Goal: Find specific page/section: Find specific page/section

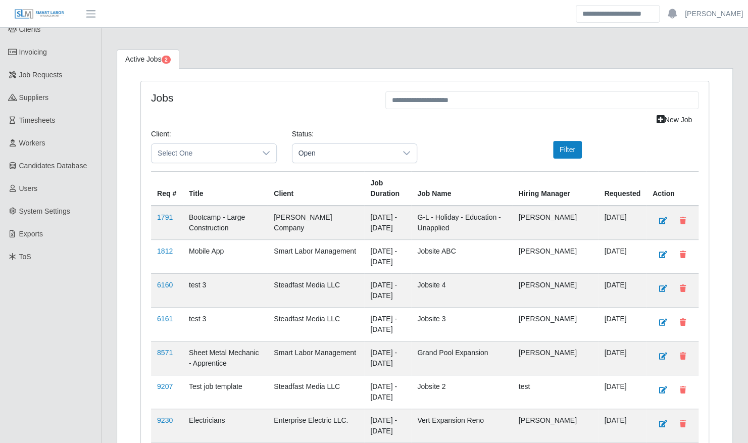
scroll to position [11, 0]
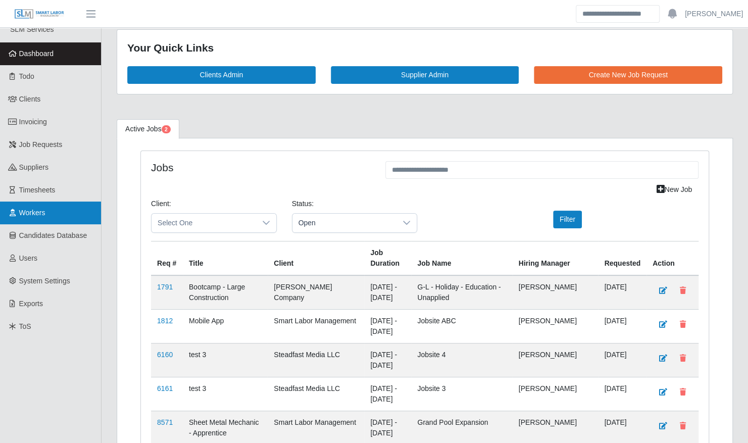
click at [66, 220] on link "Workers" at bounding box center [50, 212] width 101 height 23
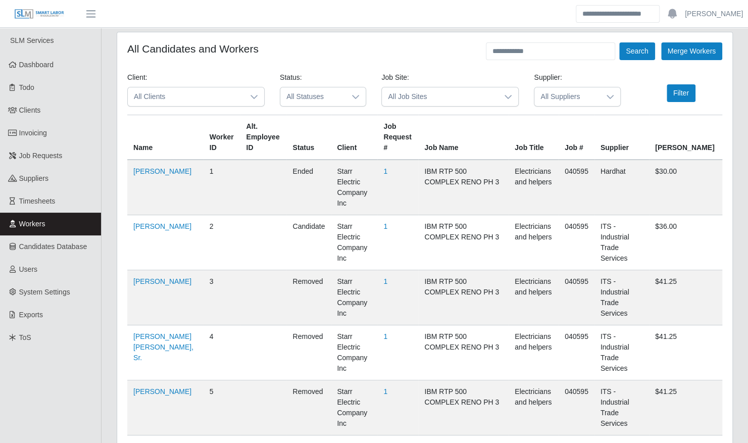
click at [219, 103] on span "All Clients" at bounding box center [186, 96] width 116 height 19
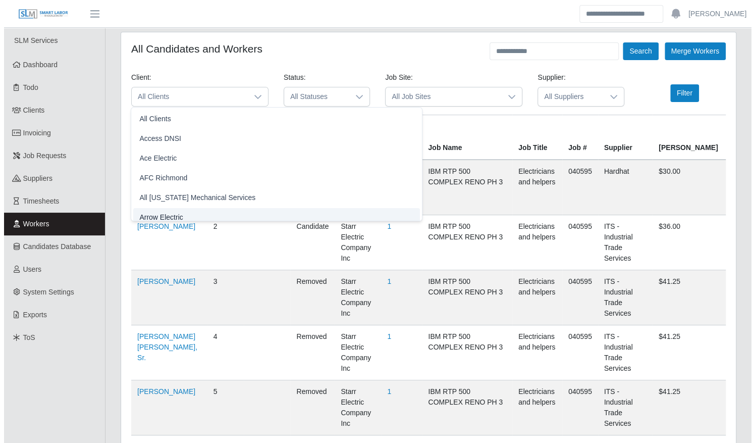
scroll to position [6, 0]
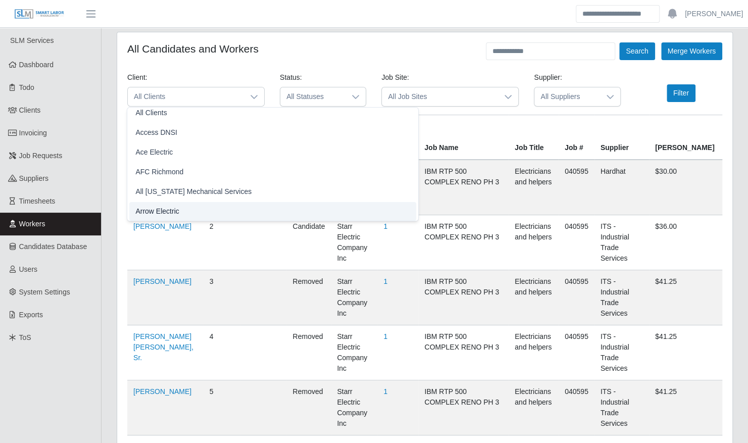
click at [181, 210] on li "Arrow Electric" at bounding box center [272, 211] width 287 height 19
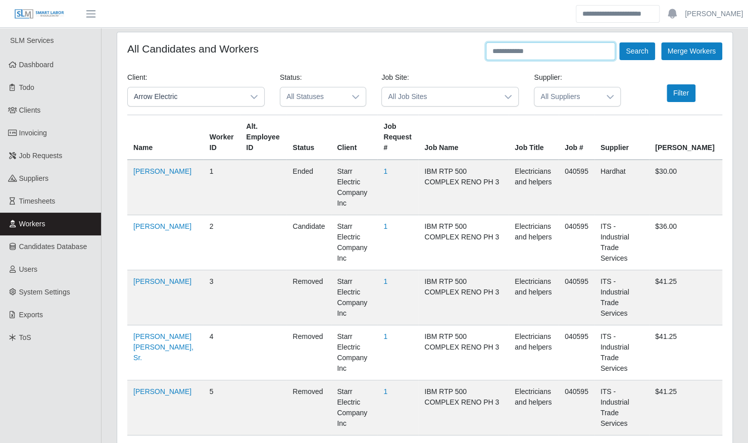
click at [520, 57] on input "text" at bounding box center [550, 51] width 129 height 18
type input "****"
click at [619, 42] on button "Search" at bounding box center [636, 51] width 35 height 18
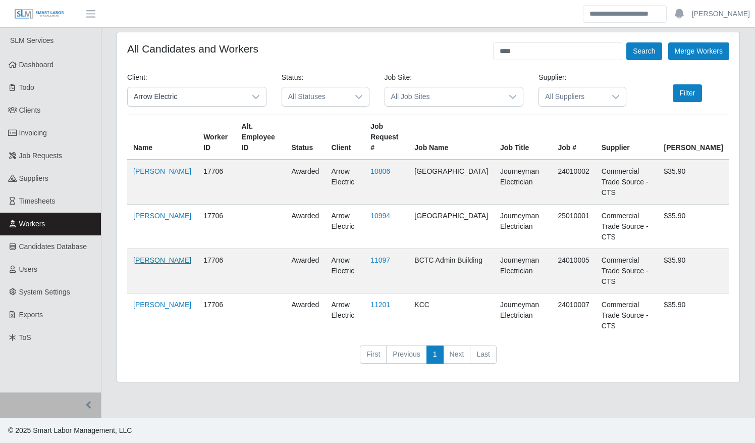
click at [144, 256] on link "[PERSON_NAME]" at bounding box center [162, 260] width 58 height 8
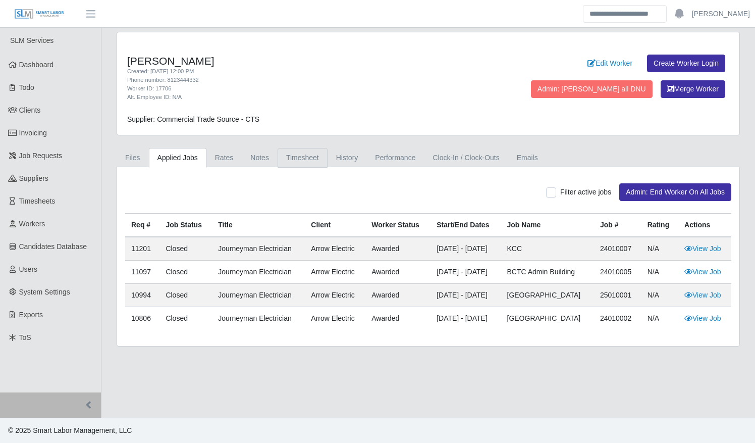
click at [306, 157] on link "Timesheet" at bounding box center [303, 158] width 50 height 20
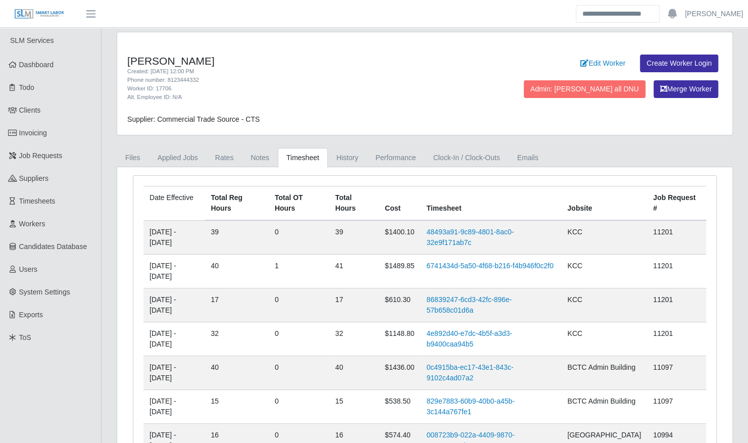
scroll to position [109, 0]
